Goal: Task Accomplishment & Management: Manage account settings

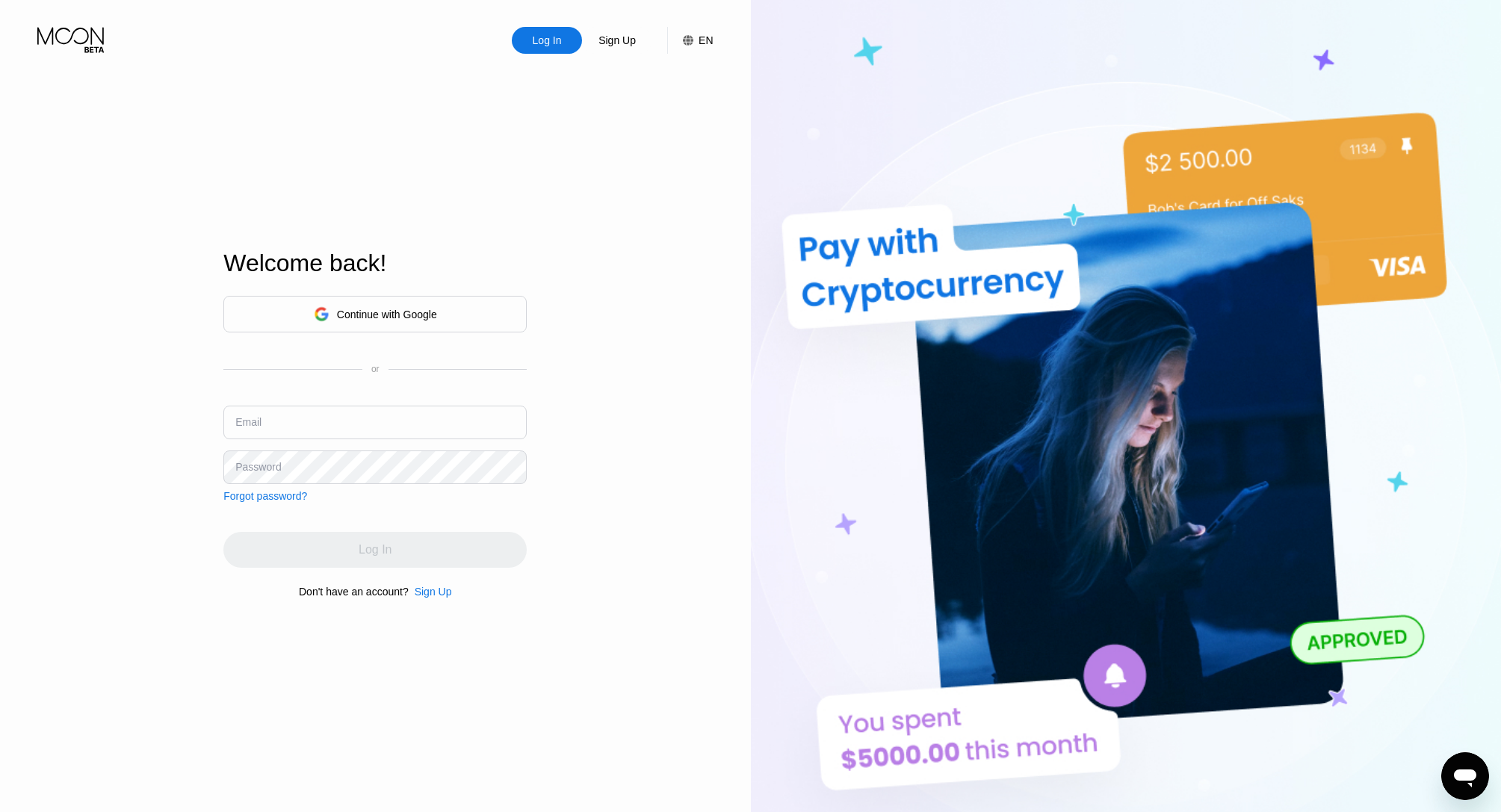
click at [409, 418] on input "text" at bounding box center [375, 423] width 303 height 34
paste input "[EMAIL_ADDRESS][DOMAIN_NAME]"
type input "[EMAIL_ADDRESS][DOMAIN_NAME]"
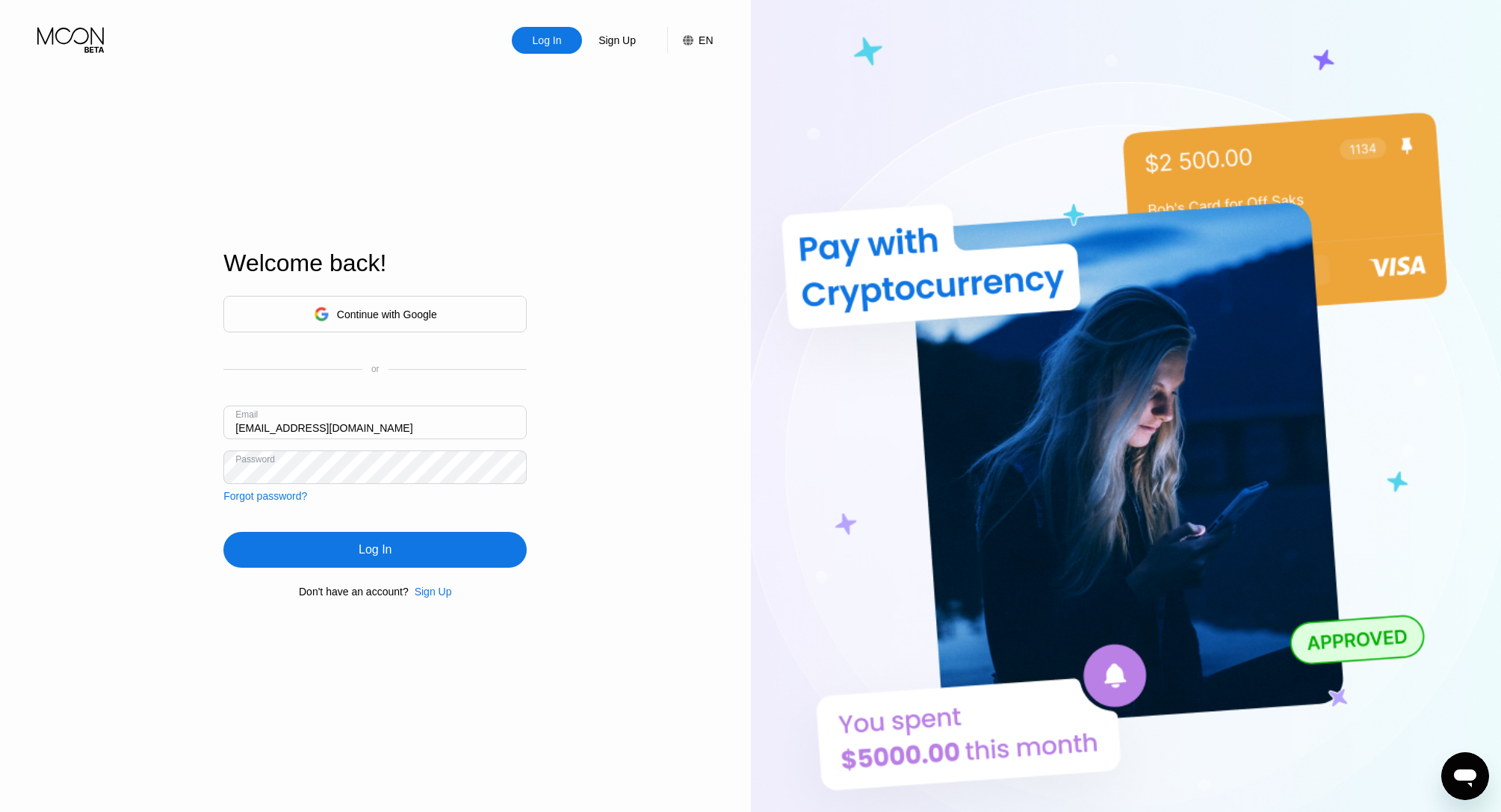
click at [375, 551] on div "Log In" at bounding box center [375, 550] width 33 height 15
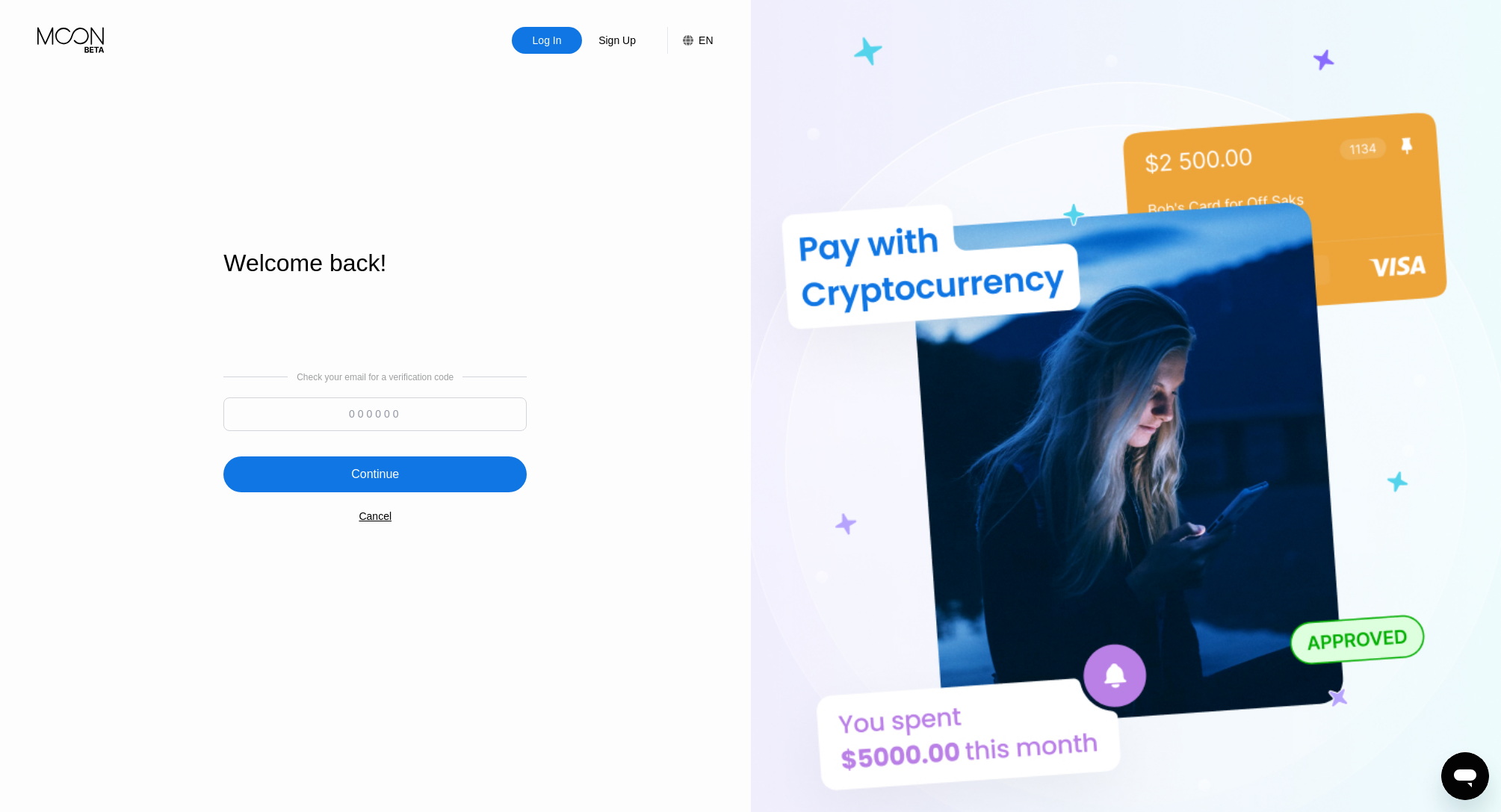
click at [399, 401] on input at bounding box center [375, 414] width 303 height 34
paste input "609502"
type input "609502"
click at [443, 472] on div "Continue" at bounding box center [375, 474] width 303 height 36
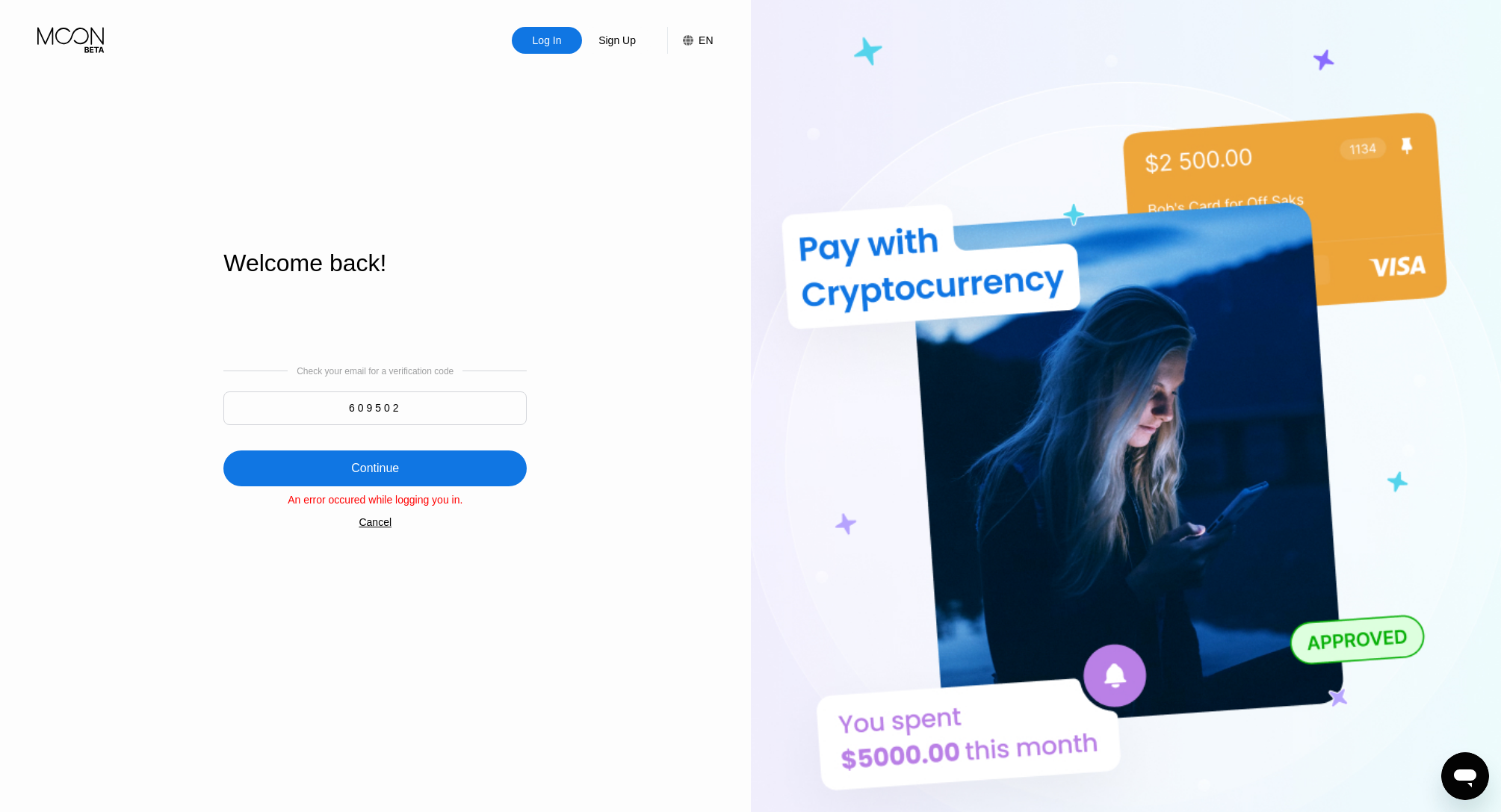
click at [411, 473] on div "Continue" at bounding box center [375, 468] width 303 height 36
click at [381, 523] on div "Cancel" at bounding box center [375, 522] width 33 height 12
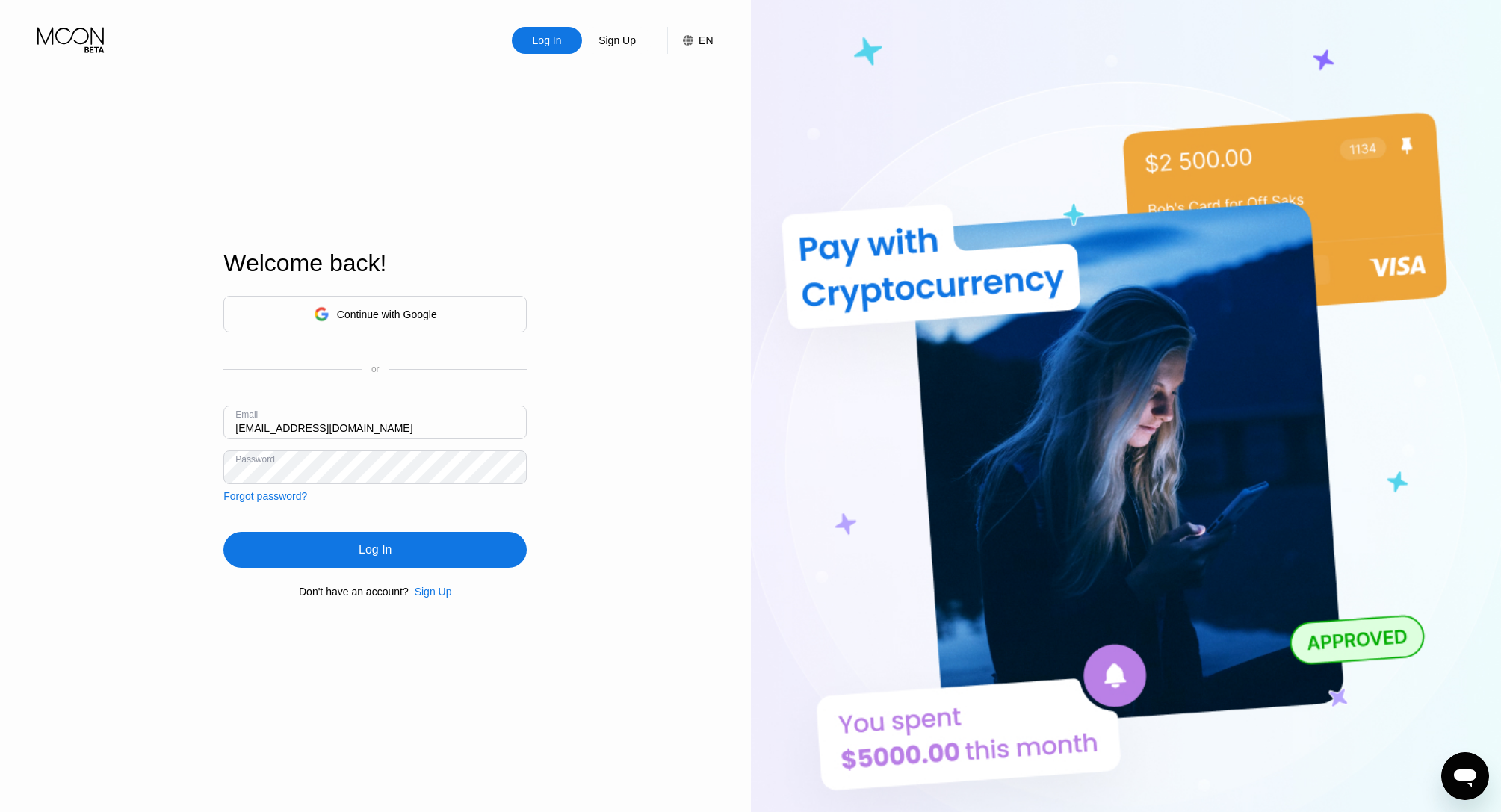
click at [394, 550] on div "Log In" at bounding box center [375, 550] width 303 height 36
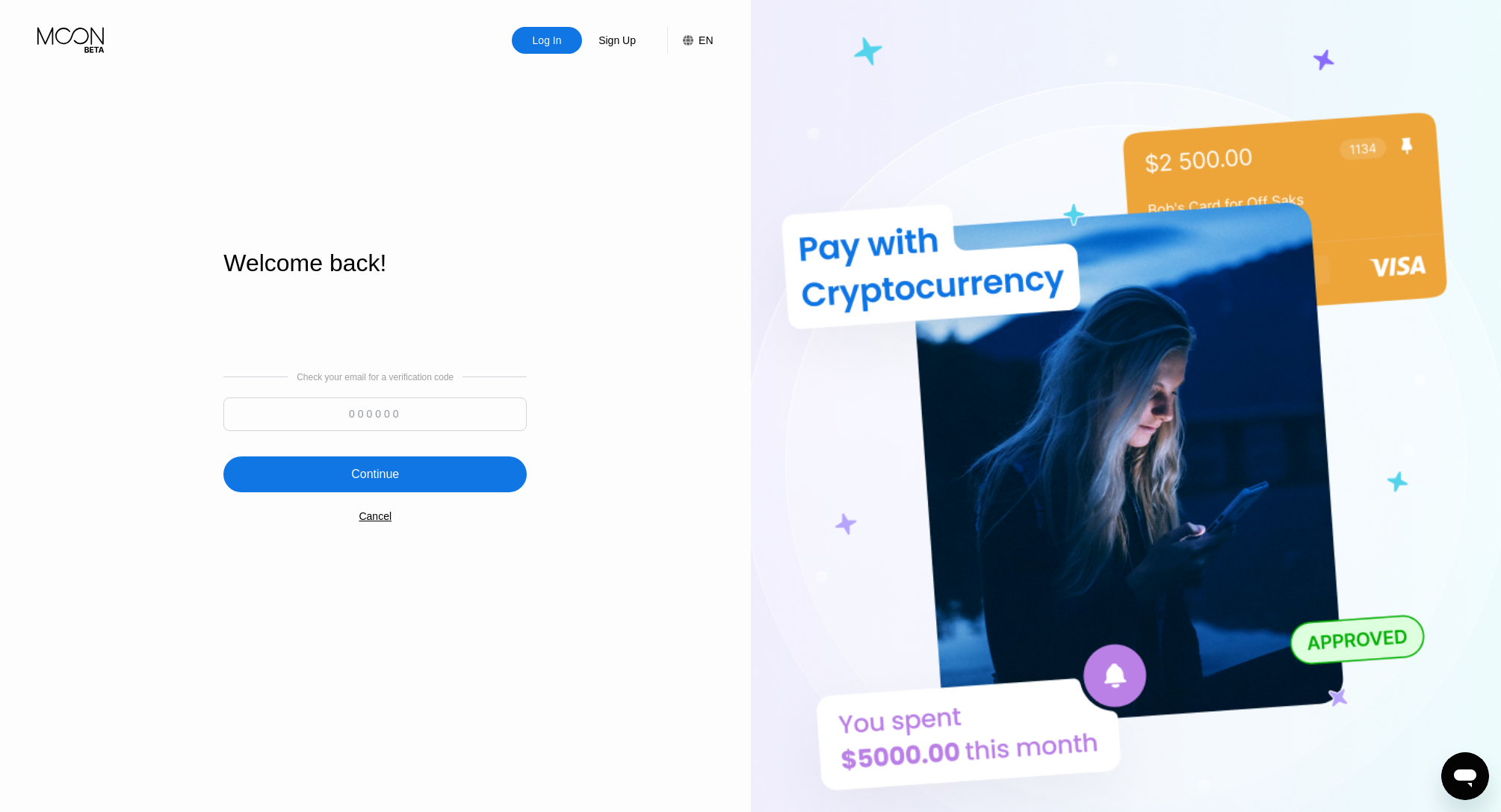
click at [371, 403] on input at bounding box center [375, 414] width 303 height 34
paste input "335122"
type input "335122"
click at [417, 476] on div "Continue" at bounding box center [375, 474] width 303 height 36
